Goal: Transaction & Acquisition: Purchase product/service

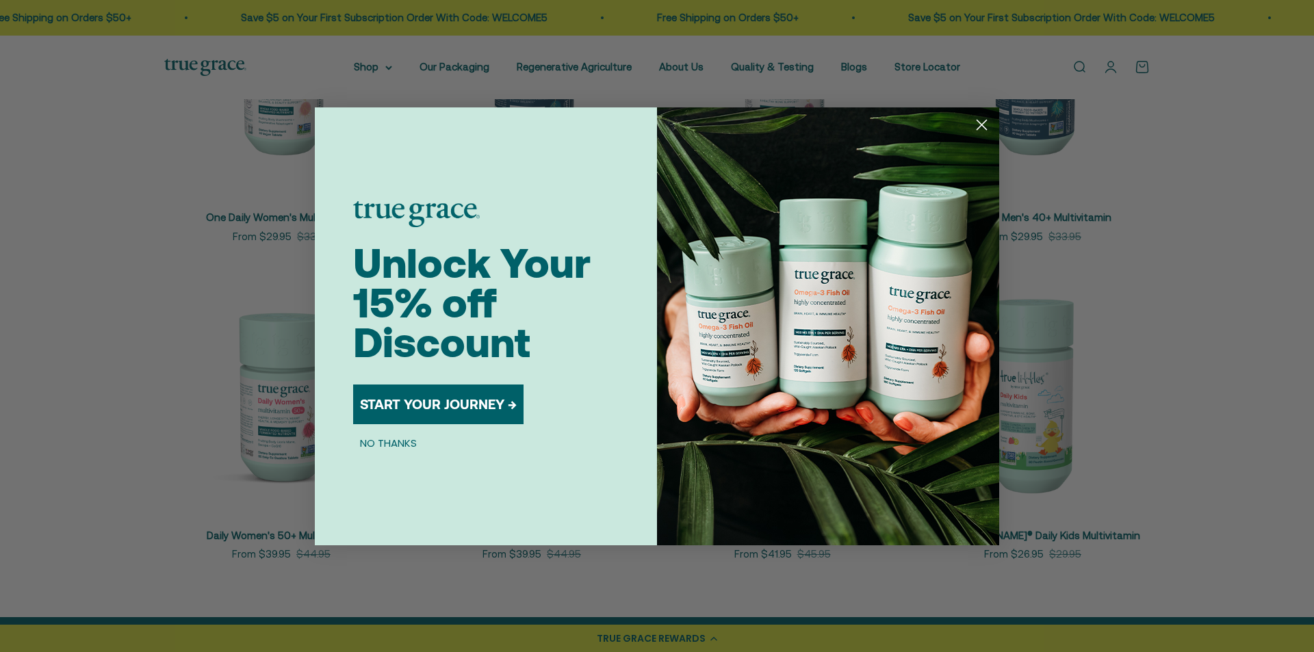
click at [980, 127] on icon "Close dialog" at bounding box center [983, 125] width 10 height 10
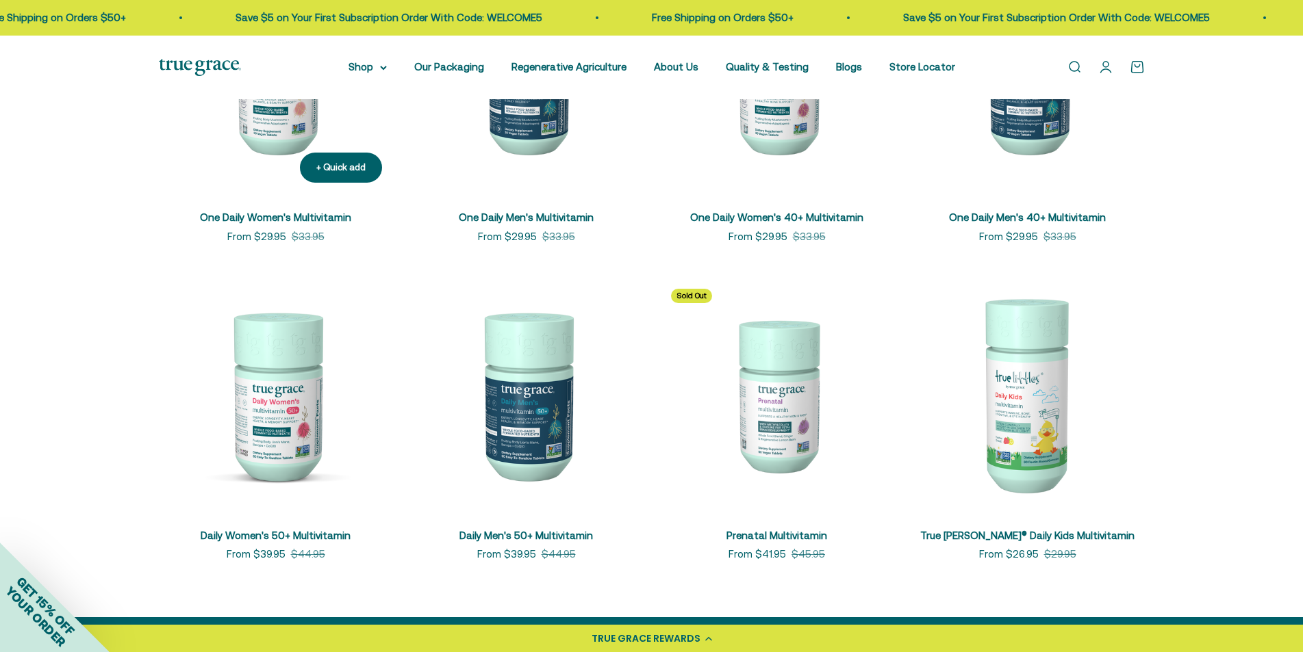
click at [272, 140] on img at bounding box center [276, 77] width 234 height 234
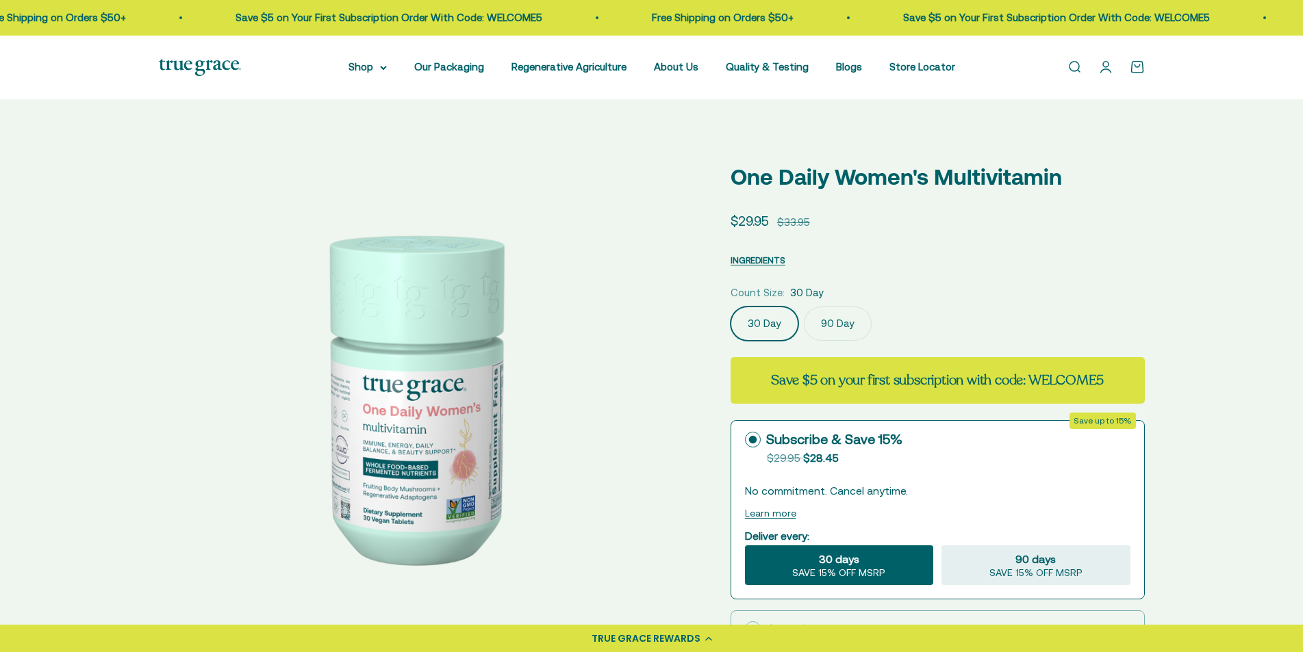
select select "3"
